Goal: Task Accomplishment & Management: Use online tool/utility

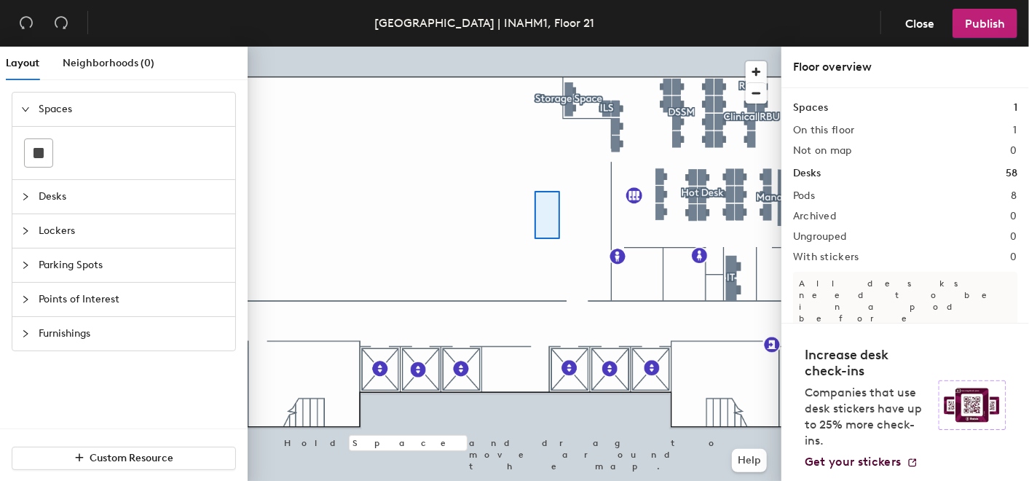
click at [534, 47] on div at bounding box center [515, 47] width 534 height 0
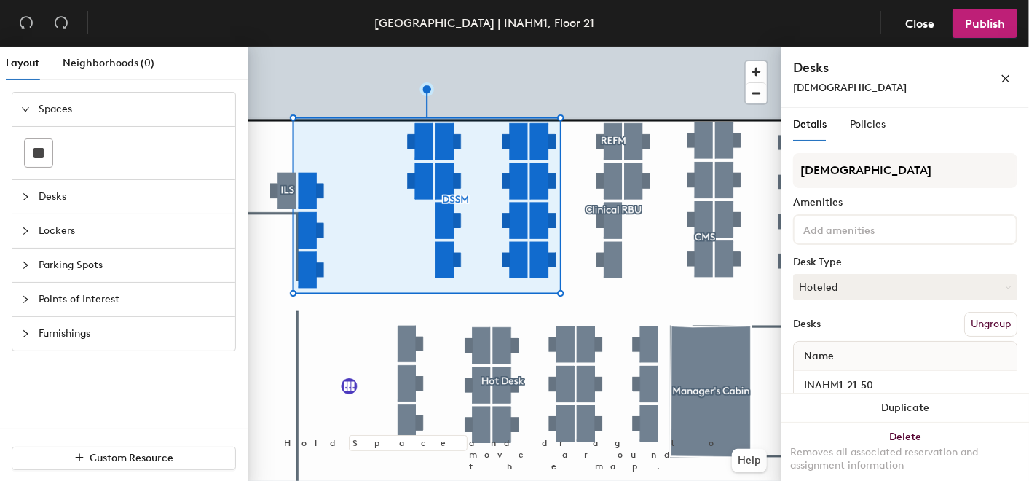
click at [971, 325] on button "Ungroup" at bounding box center [991, 324] width 53 height 25
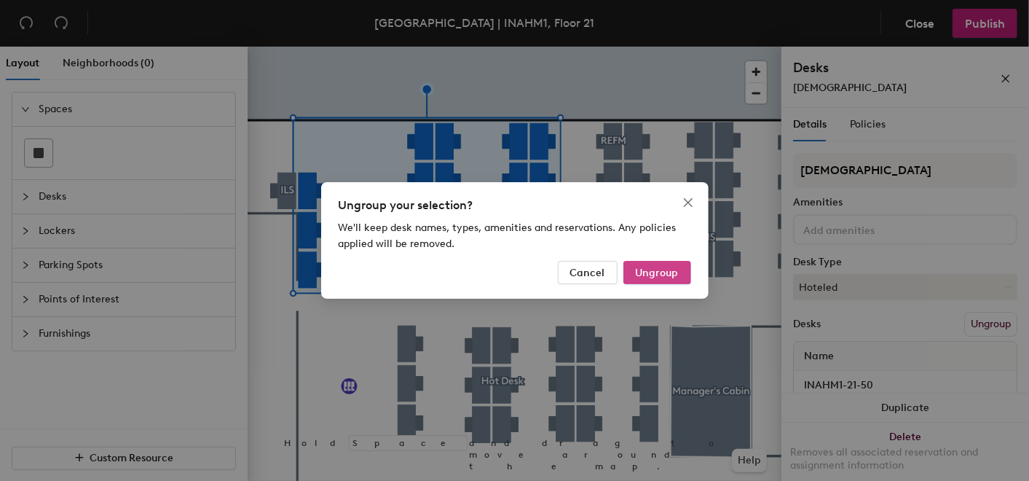
click at [665, 272] on span "Ungroup" at bounding box center [657, 273] width 43 height 12
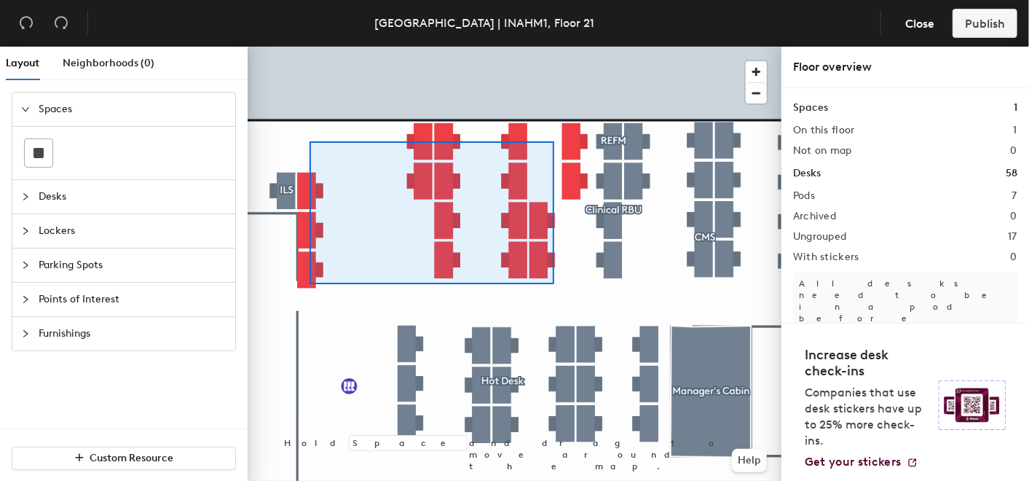
click at [310, 47] on div at bounding box center [515, 47] width 534 height 0
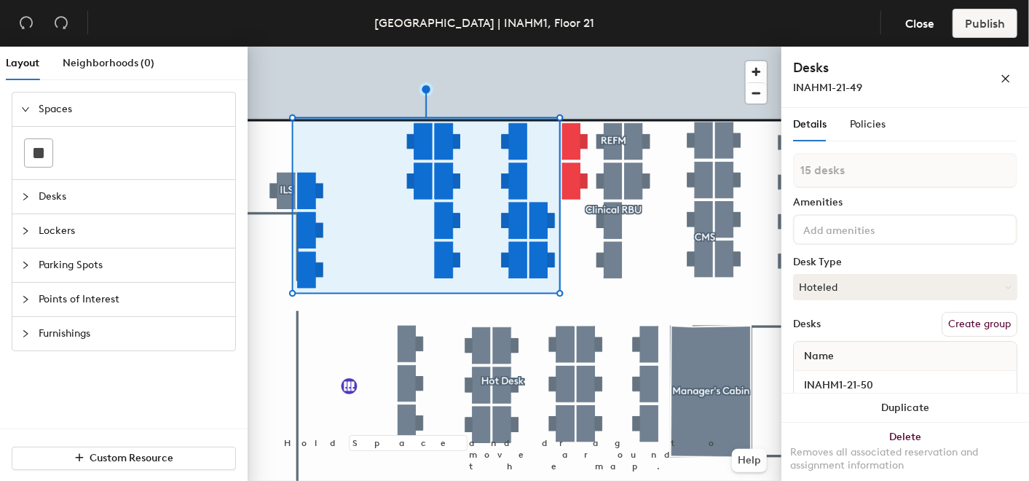
click at [945, 318] on button "Create group" at bounding box center [980, 324] width 76 height 25
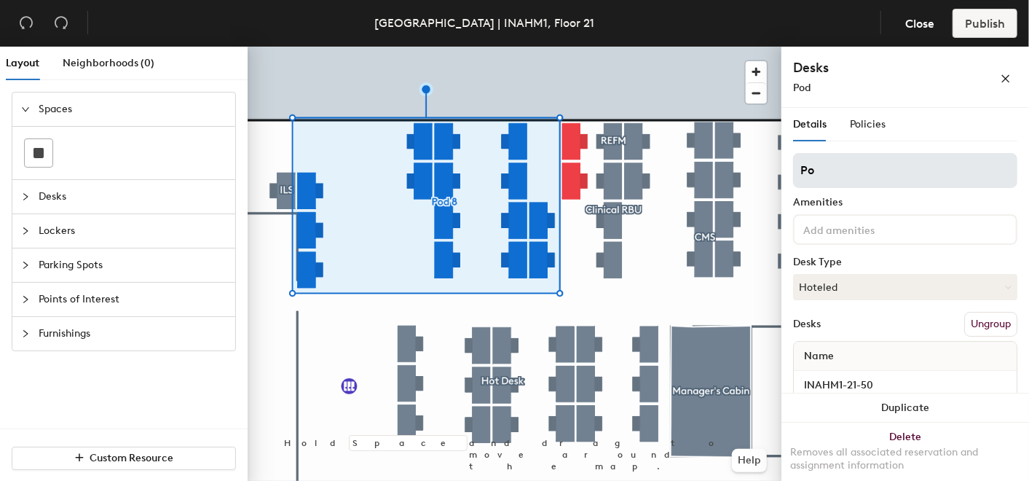
type input "P"
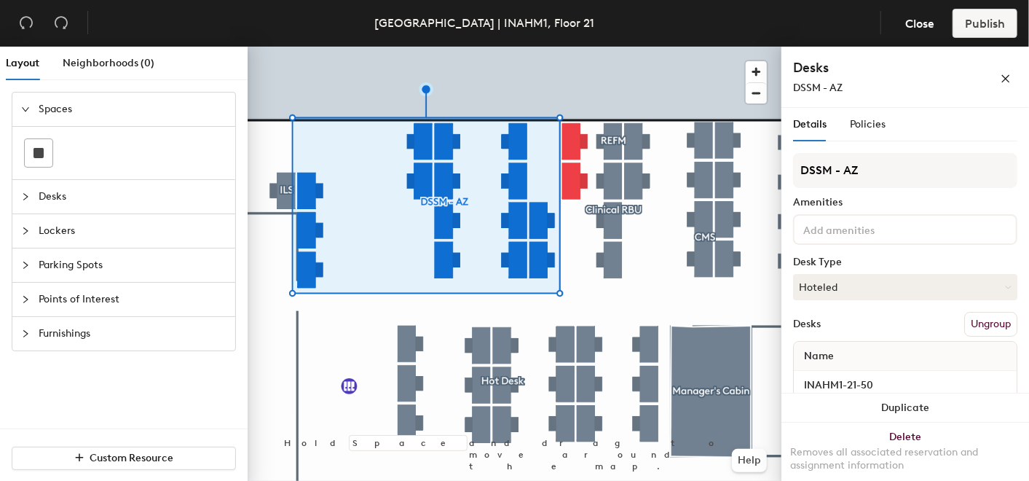
type input "DSSM - AZ"
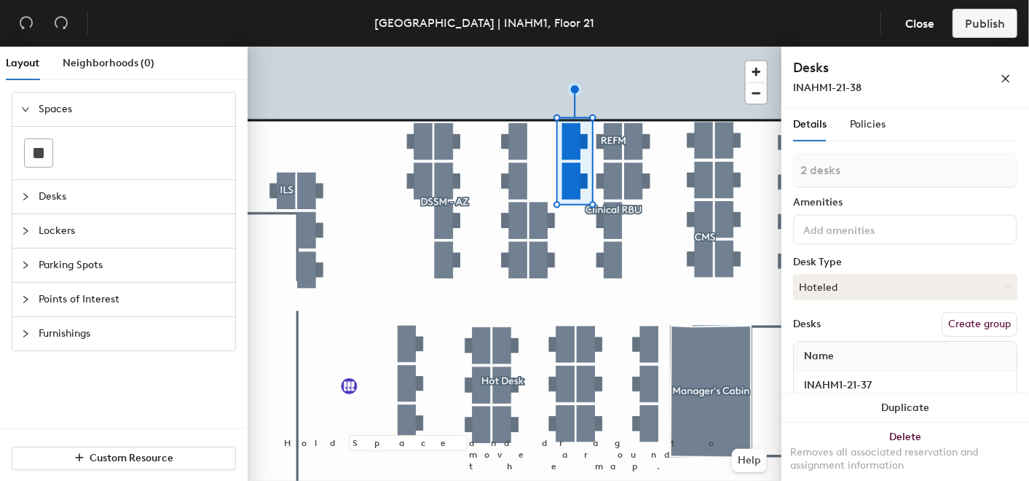
click at [999, 321] on button "Create group" at bounding box center [980, 324] width 76 height 25
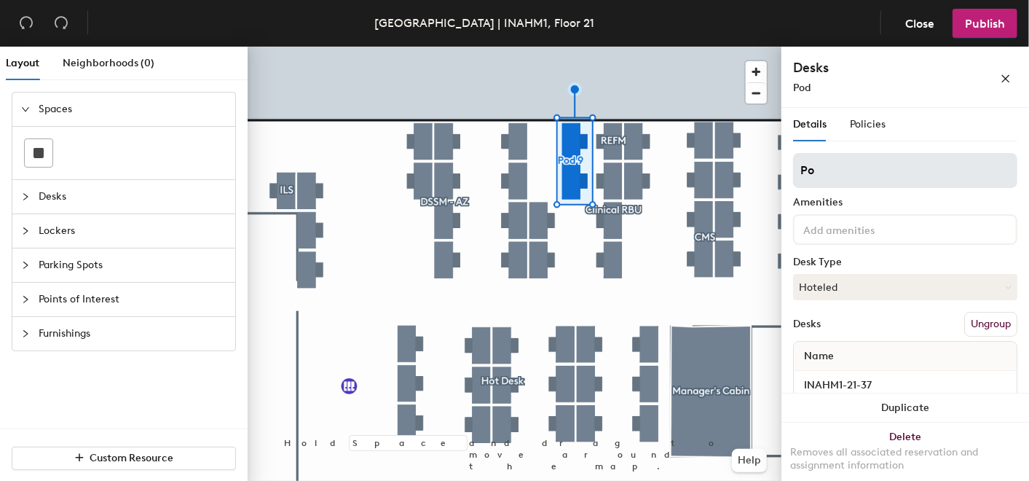
type input "P"
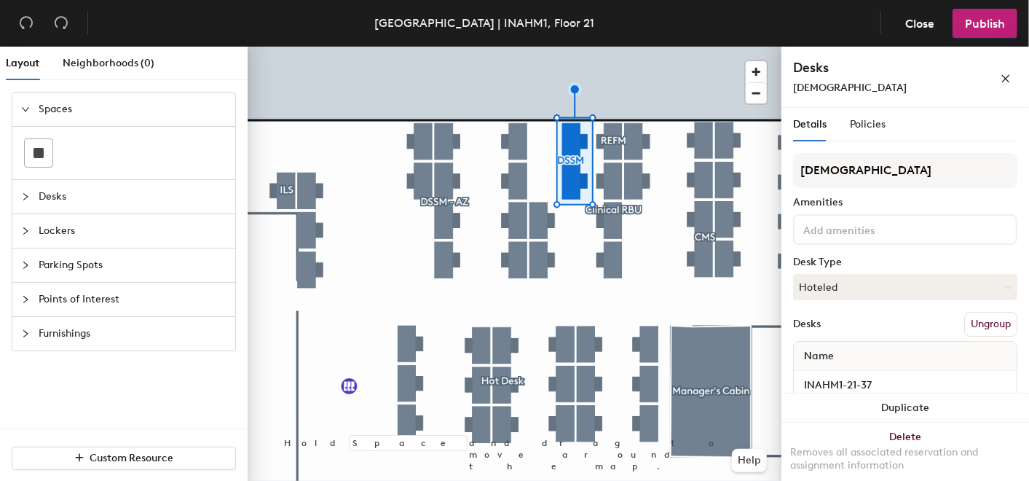
type input "[DEMOGRAPHIC_DATA]"
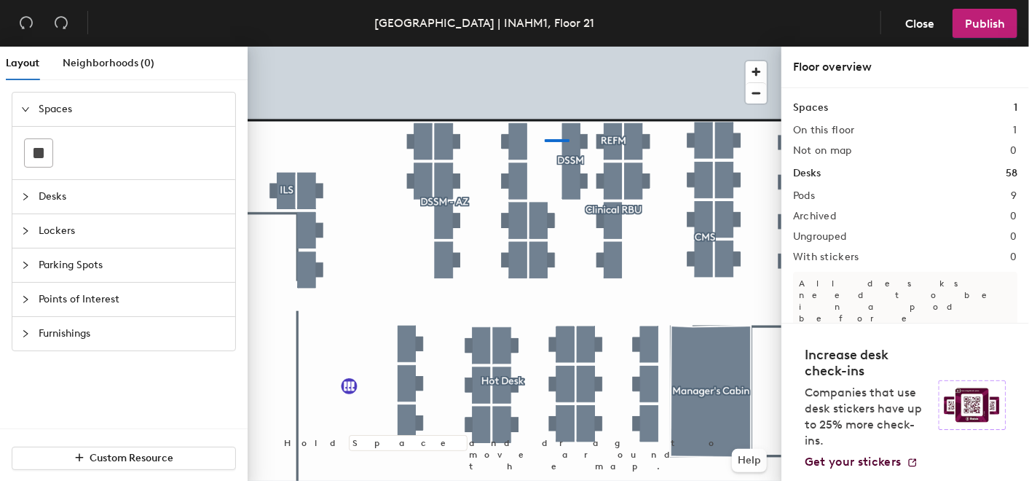
click at [544, 47] on div at bounding box center [515, 47] width 534 height 0
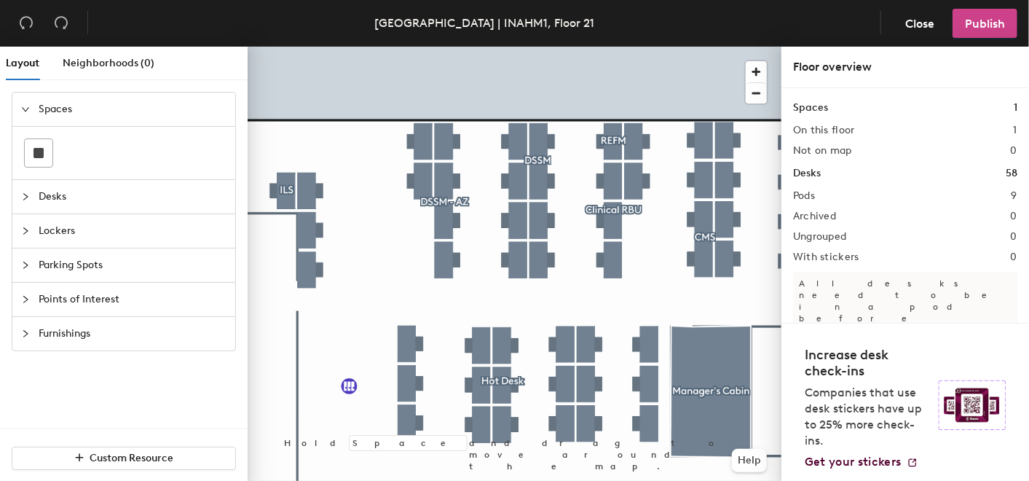
click at [999, 20] on span "Publish" at bounding box center [985, 24] width 40 height 14
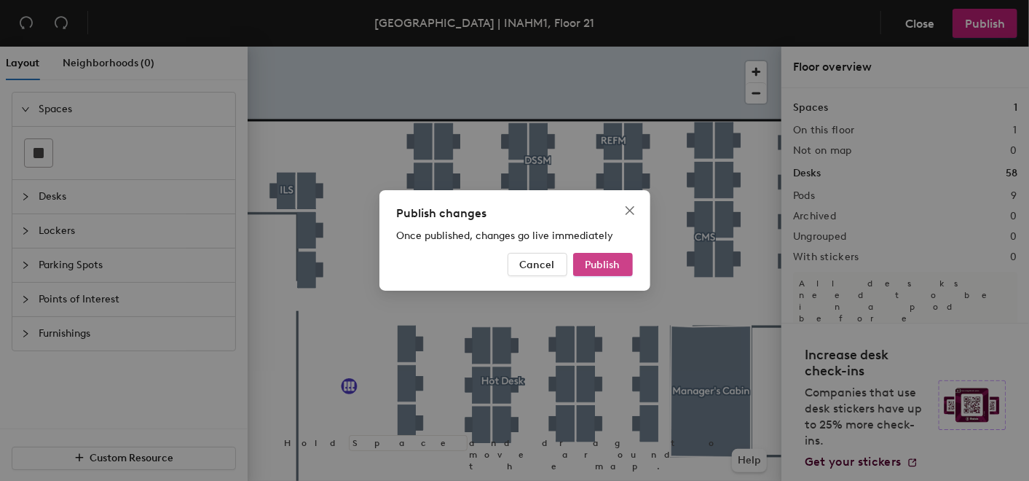
click at [620, 262] on span "Publish" at bounding box center [603, 265] width 35 height 12
